Goal: Book appointment/travel/reservation

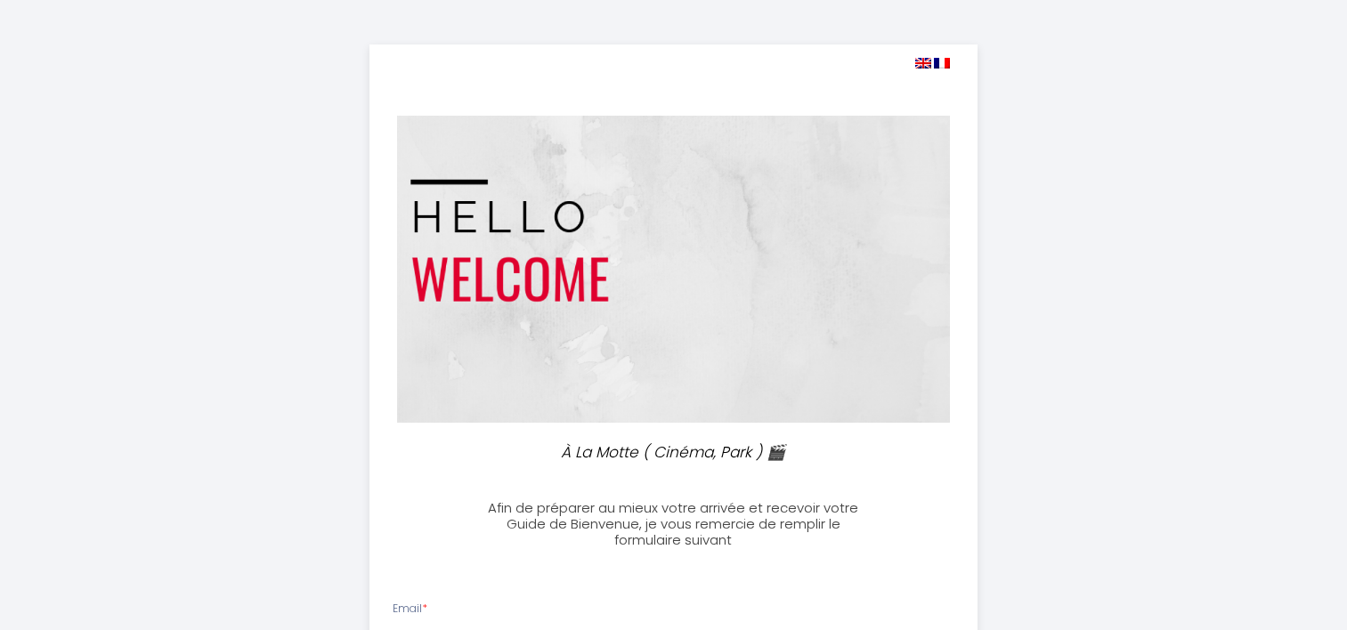
select select
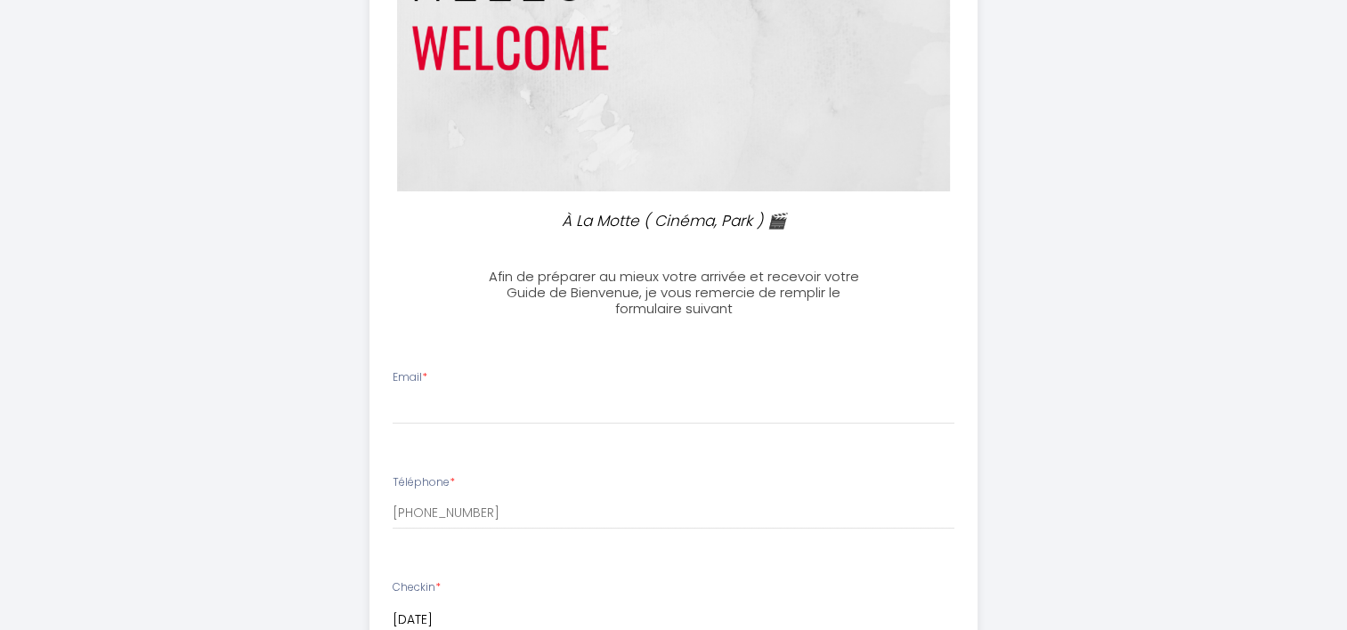
scroll to position [356, 0]
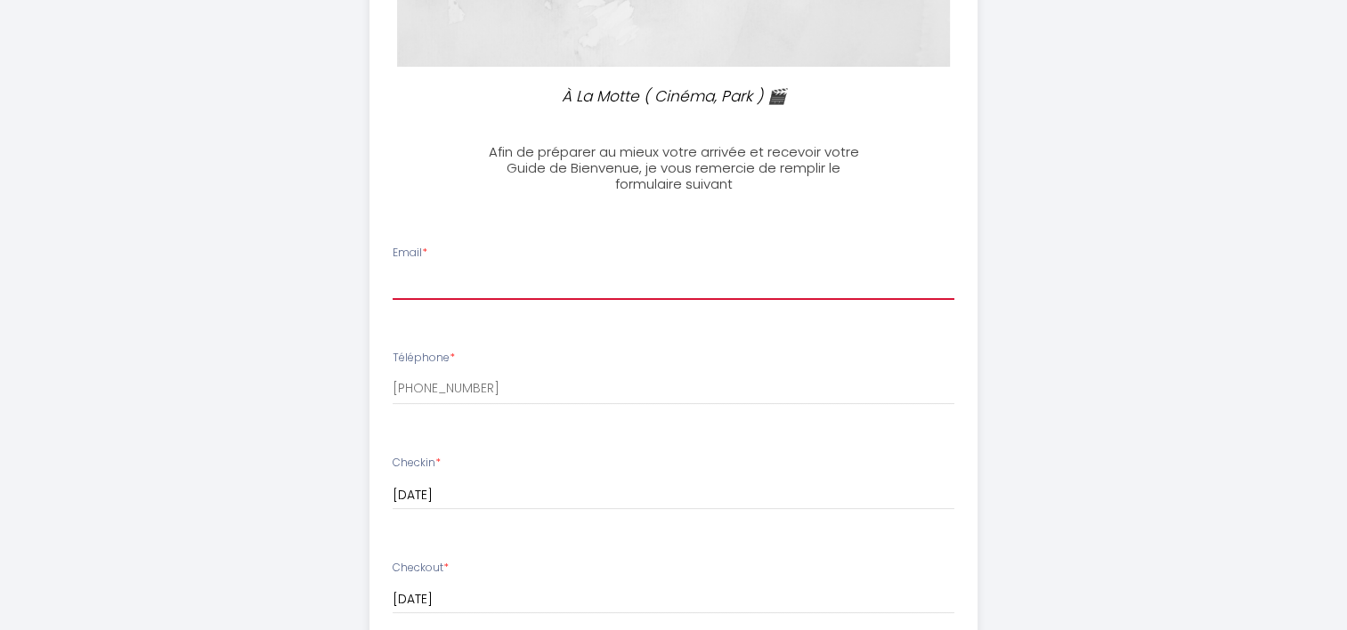
click at [431, 288] on input "Email *" at bounding box center [674, 284] width 562 height 32
type input "ivorbt3:[DOMAIN_NAME]"
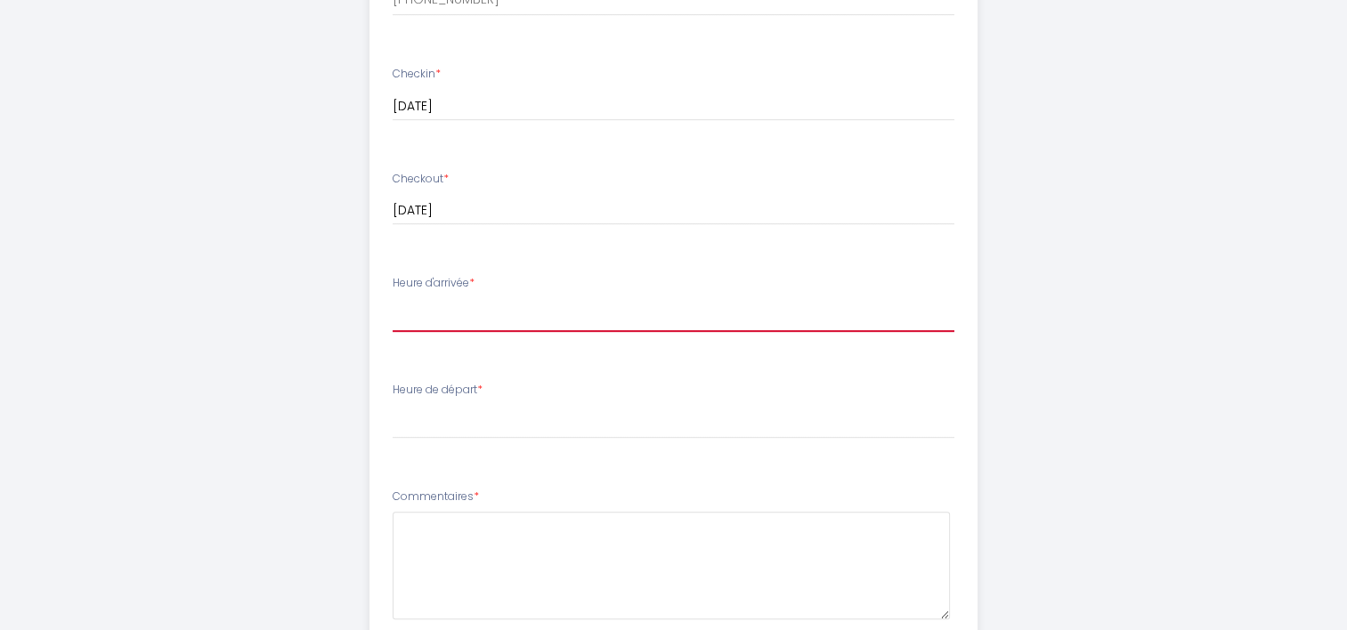
click at [417, 310] on select "17:00 17:30 18:00 18:30 19:00 19:30 20:00 20:30 21:00 21:30 22:00 22:30 23:00 2…" at bounding box center [674, 315] width 562 height 34
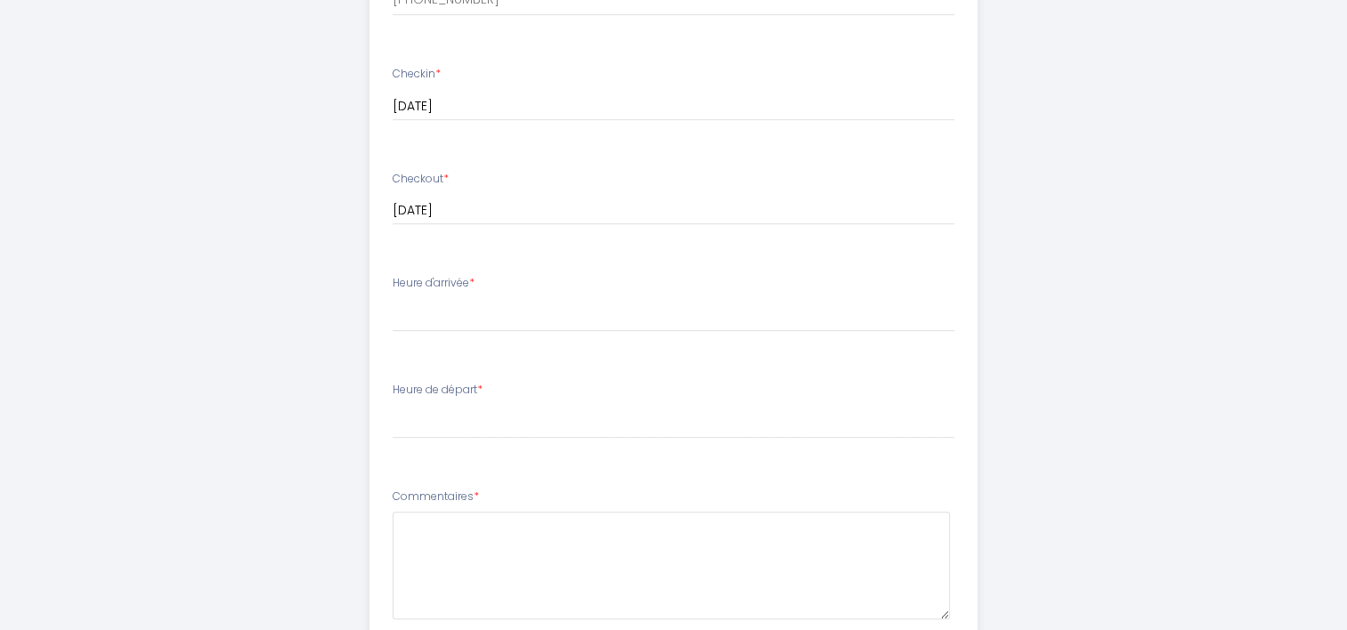
click at [259, 114] on div "À [GEOGRAPHIC_DATA] ( Cinéma, Park ) 🎬 Afin de préparer au mieux votre arrivée …" at bounding box center [673, 103] width 911 height 1697
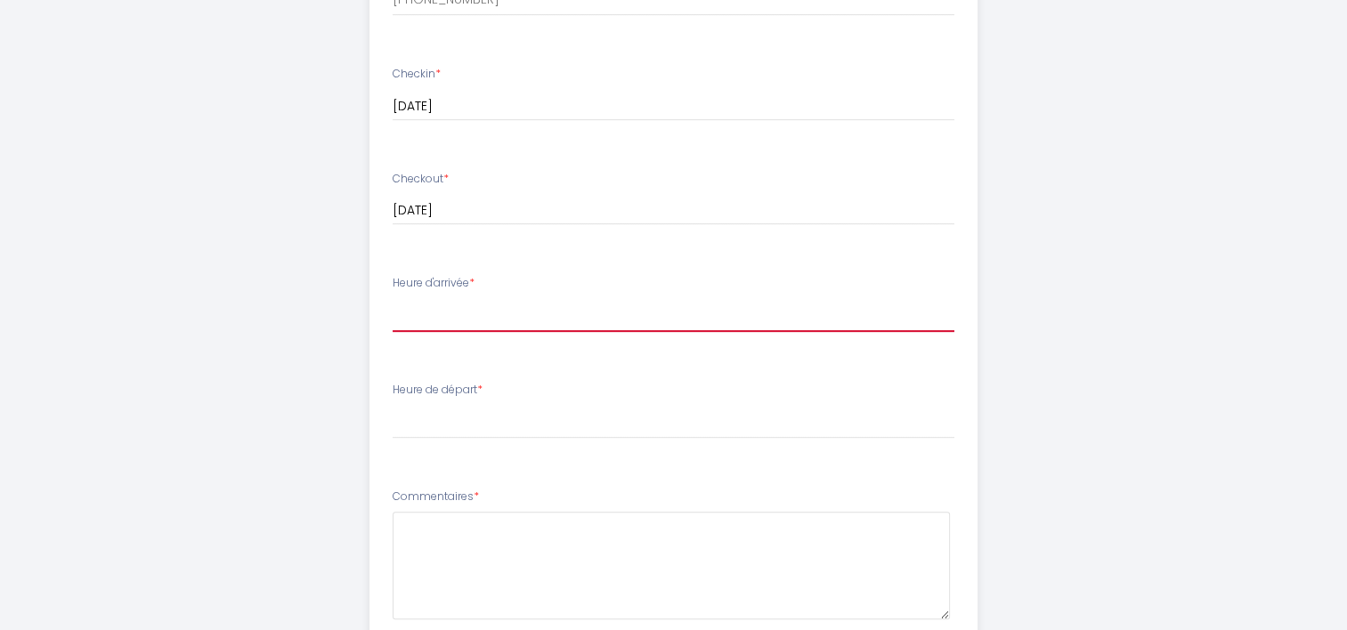
click at [438, 310] on select "17:00 17:30 18:00 18:30 19:00 19:30 20:00 20:30 21:00 21:30 22:00 22:30 23:00 2…" at bounding box center [674, 315] width 562 height 34
select select "17:00"
click at [393, 298] on select "17:00 17:30 18:00 18:30 19:00 19:30 20:00 20:30 21:00 21:30 22:00 22:30 23:00 2…" at bounding box center [674, 315] width 562 height 34
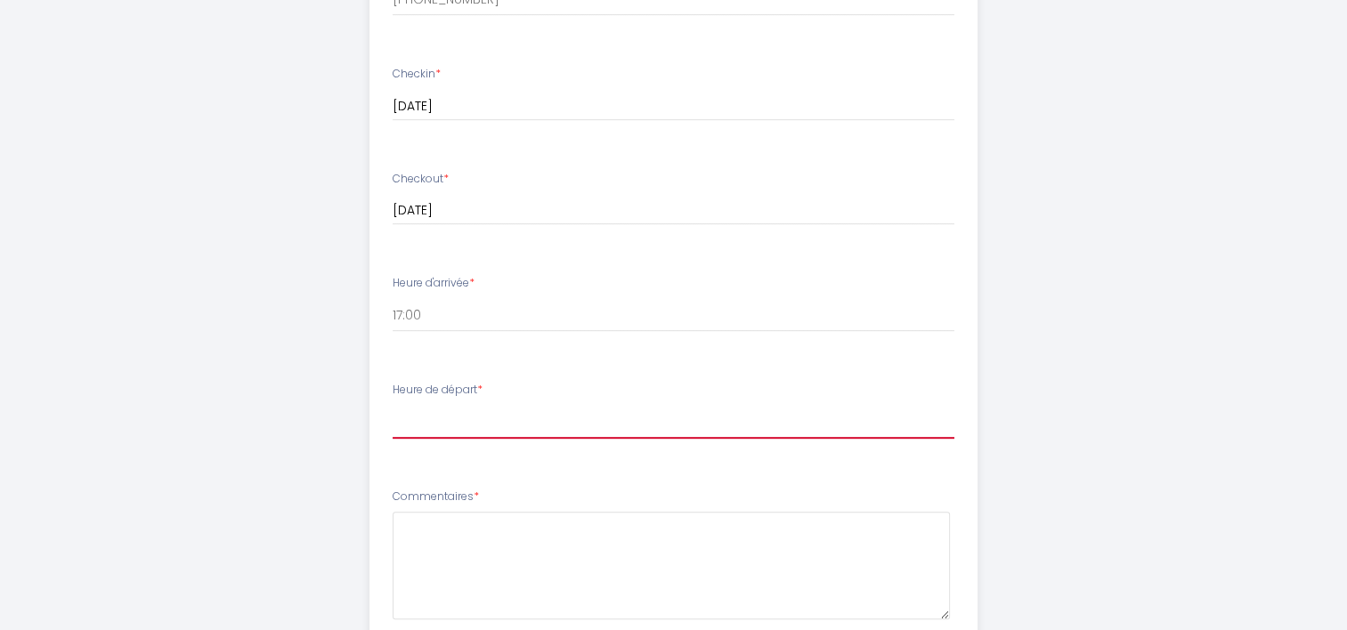
click at [421, 435] on select "00:00 00:30 01:00 01:30 02:00 02:30 03:00 03:30 04:00 04:30 05:00 05:30 06:00 0…" at bounding box center [674, 422] width 562 height 34
select select "10:00"
click at [393, 405] on select "00:00 00:30 01:00 01:30 02:00 02:30 03:00 03:30 04:00 04:30 05:00 05:30 06:00 0…" at bounding box center [674, 422] width 562 height 34
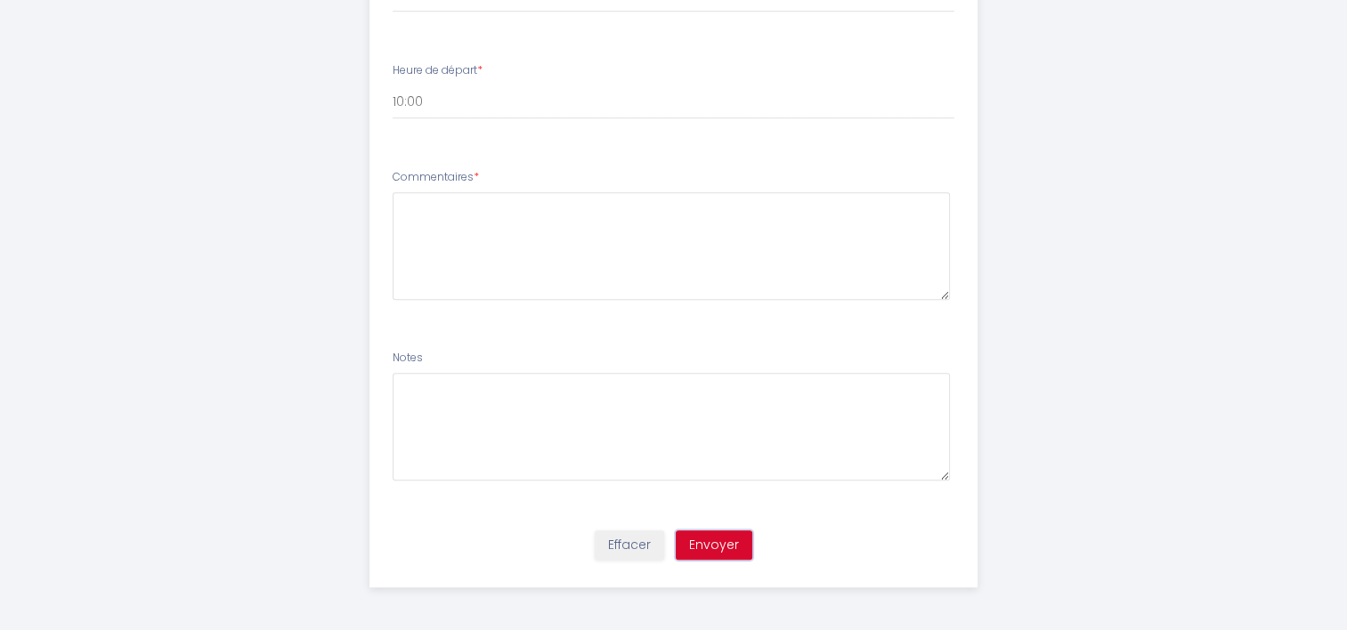
click at [728, 546] on button "Envoyer" at bounding box center [714, 546] width 77 height 30
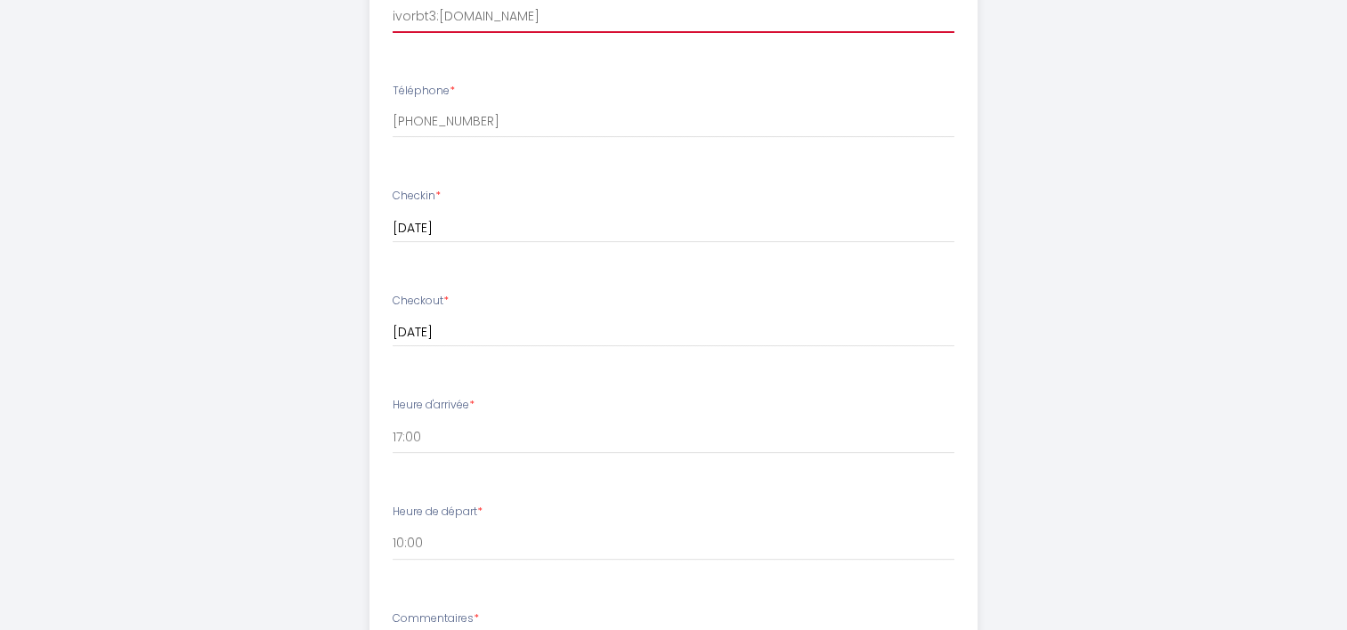
click at [435, 15] on input "ivorbt3:[DOMAIN_NAME]" at bounding box center [674, 17] width 562 height 32
type input "[EMAIL_ADDRESS][DOMAIN_NAME]"
click at [1171, 317] on div "À [GEOGRAPHIC_DATA] ( Cinéma, Park ) 🎬 Afin de préparer au mieux votre arrivée …" at bounding box center [673, 225] width 1347 height 1697
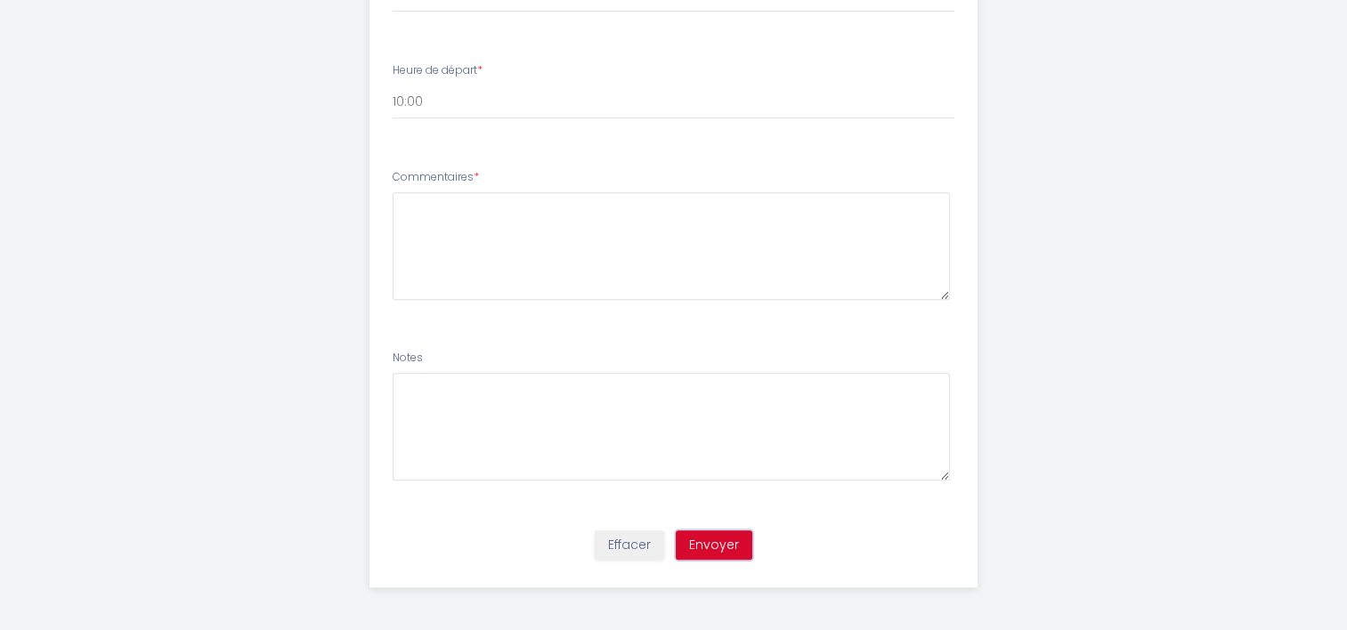
click at [716, 537] on button "Envoyer" at bounding box center [714, 546] width 77 height 30
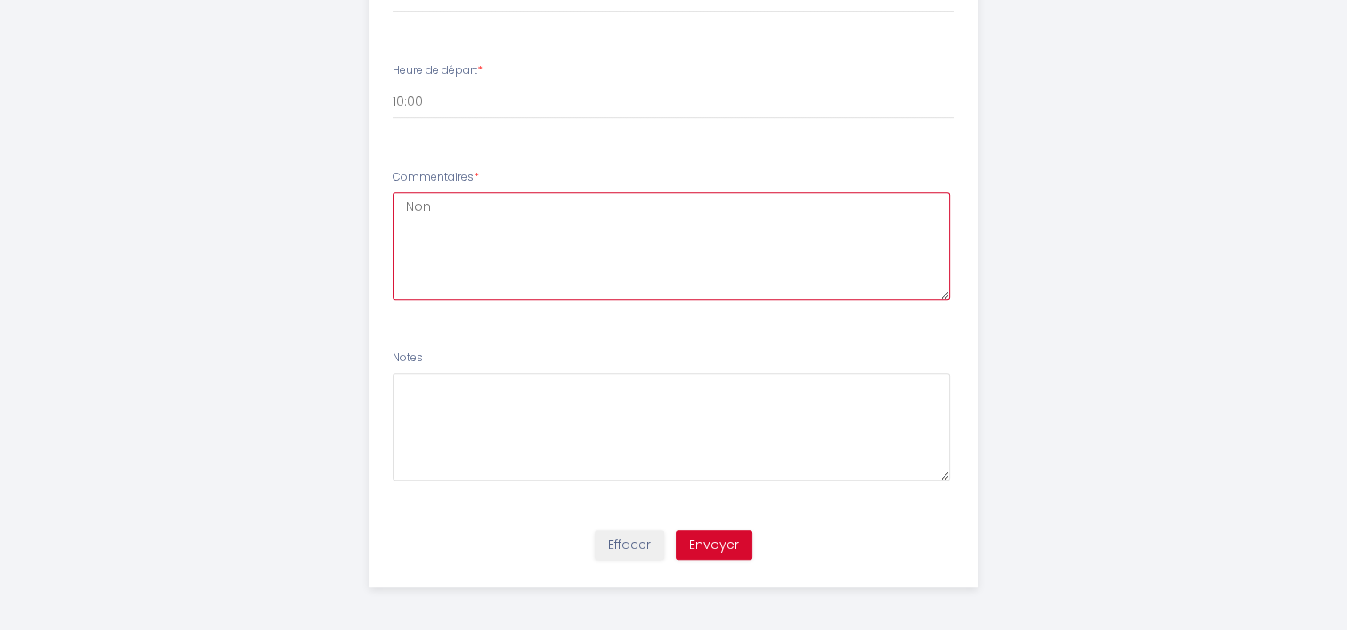
type textarea "Non"
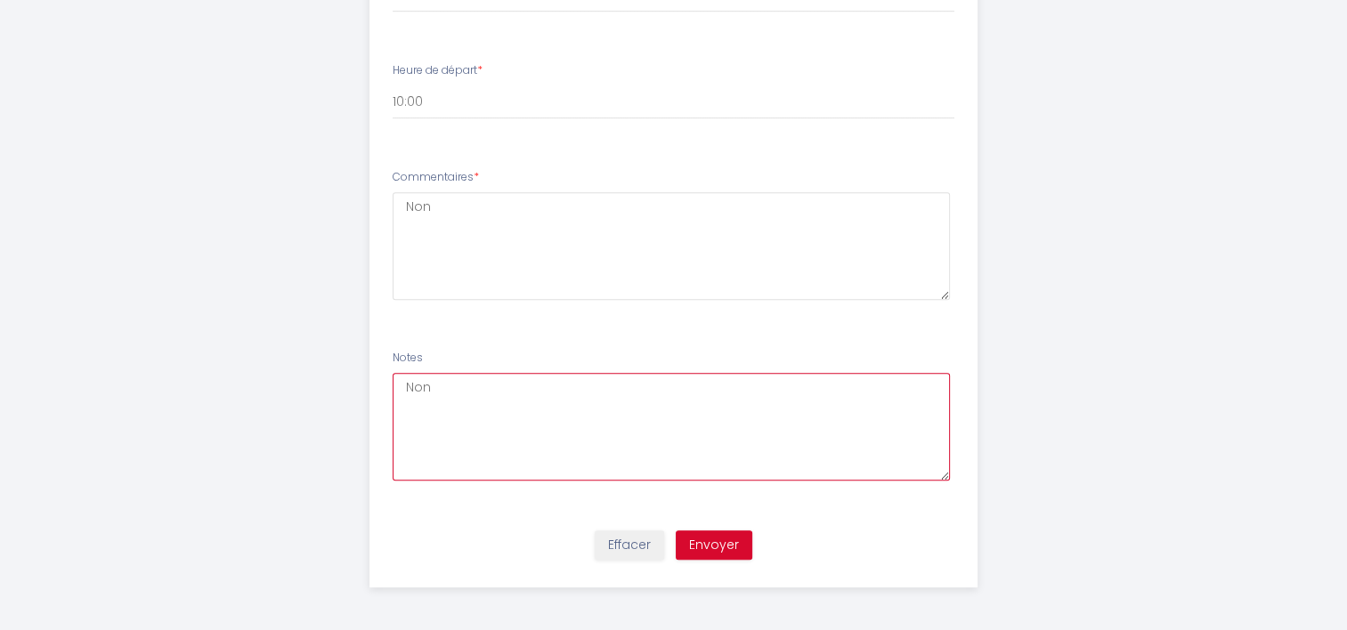
type textarea "Non"
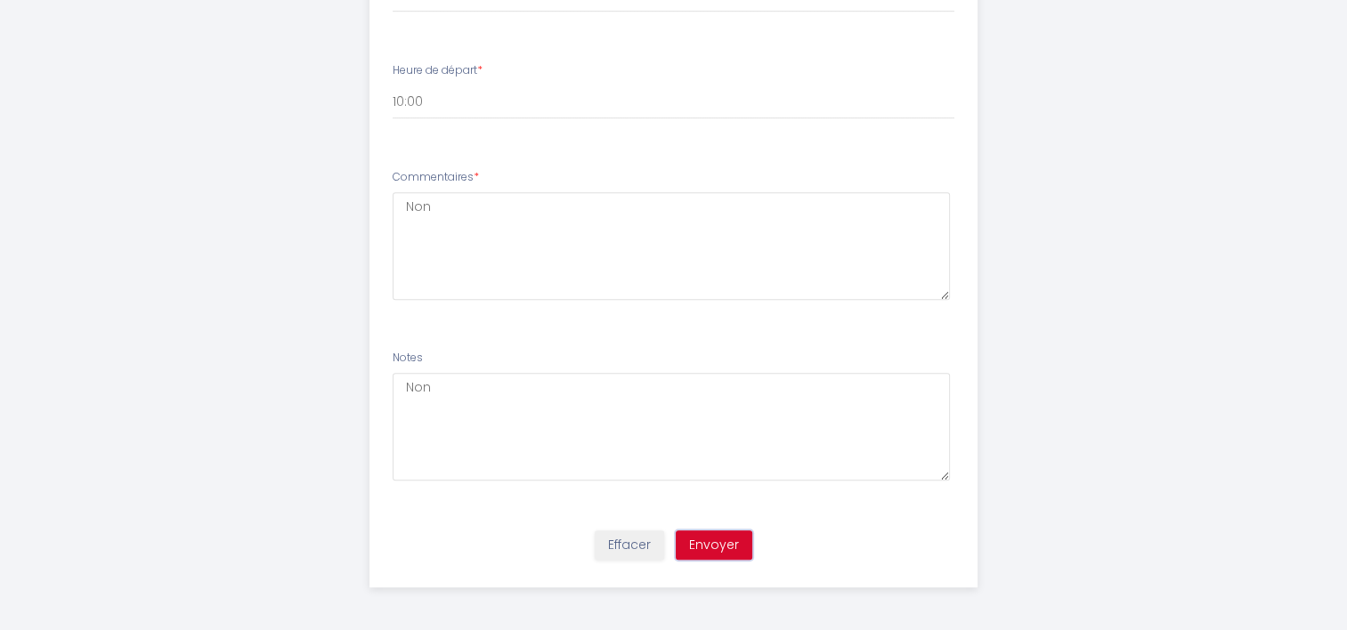
click at [710, 542] on button "Envoyer" at bounding box center [714, 546] width 77 height 30
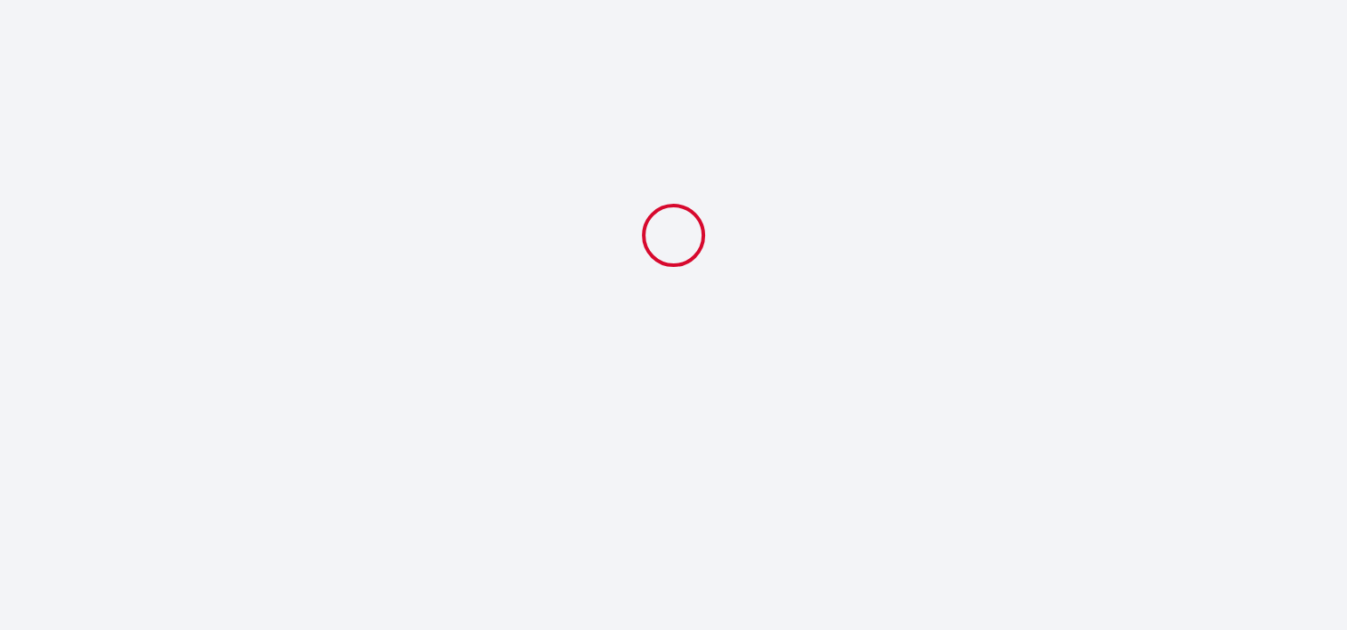
scroll to position [0, 0]
select select "10:00"
